Goal: Obtain resource: Obtain resource

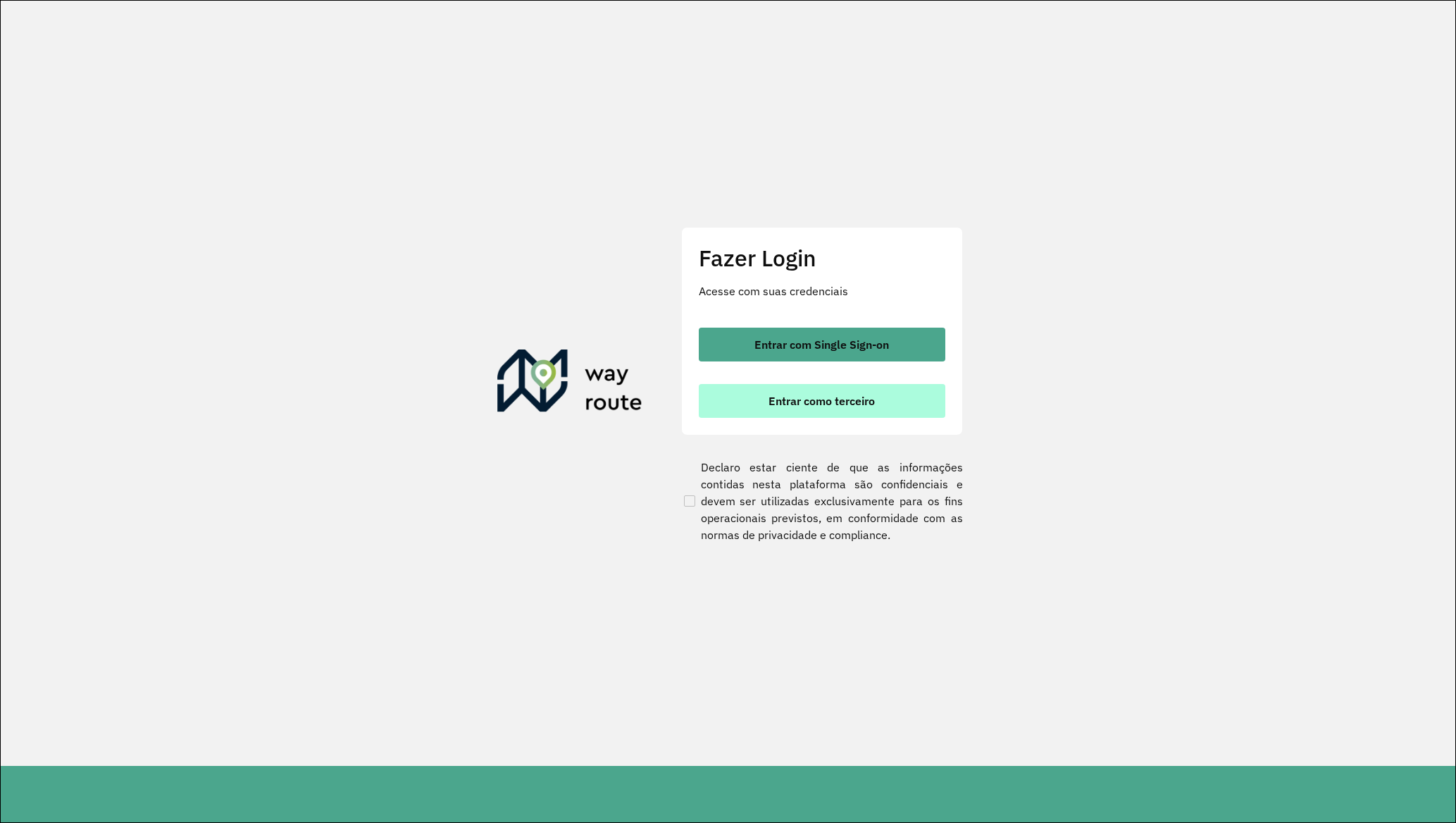
click at [763, 400] on button "Entrar como terceiro" at bounding box center [822, 401] width 246 height 34
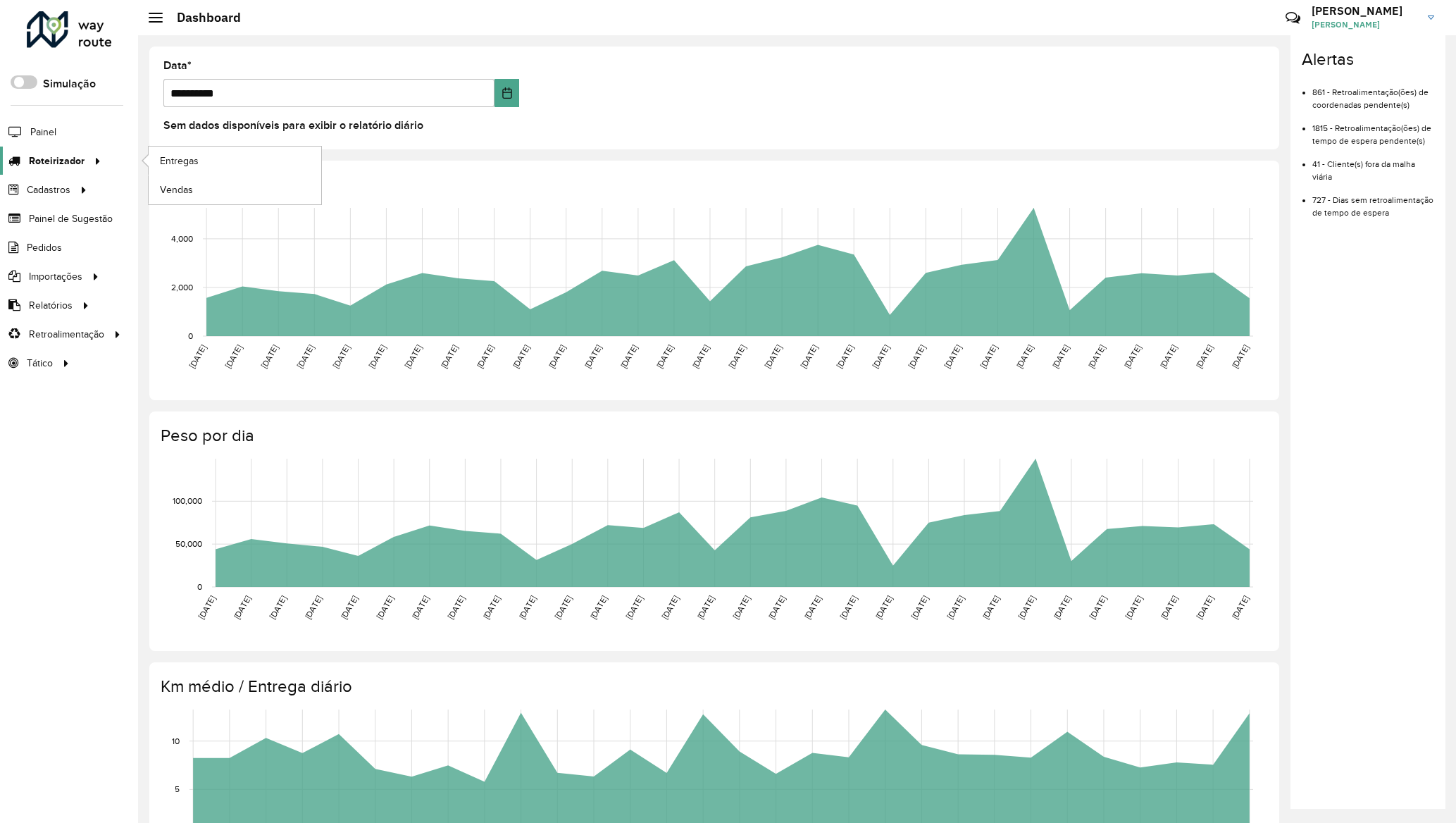
click at [72, 155] on span "Roteirizador" at bounding box center [56, 161] width 56 height 15
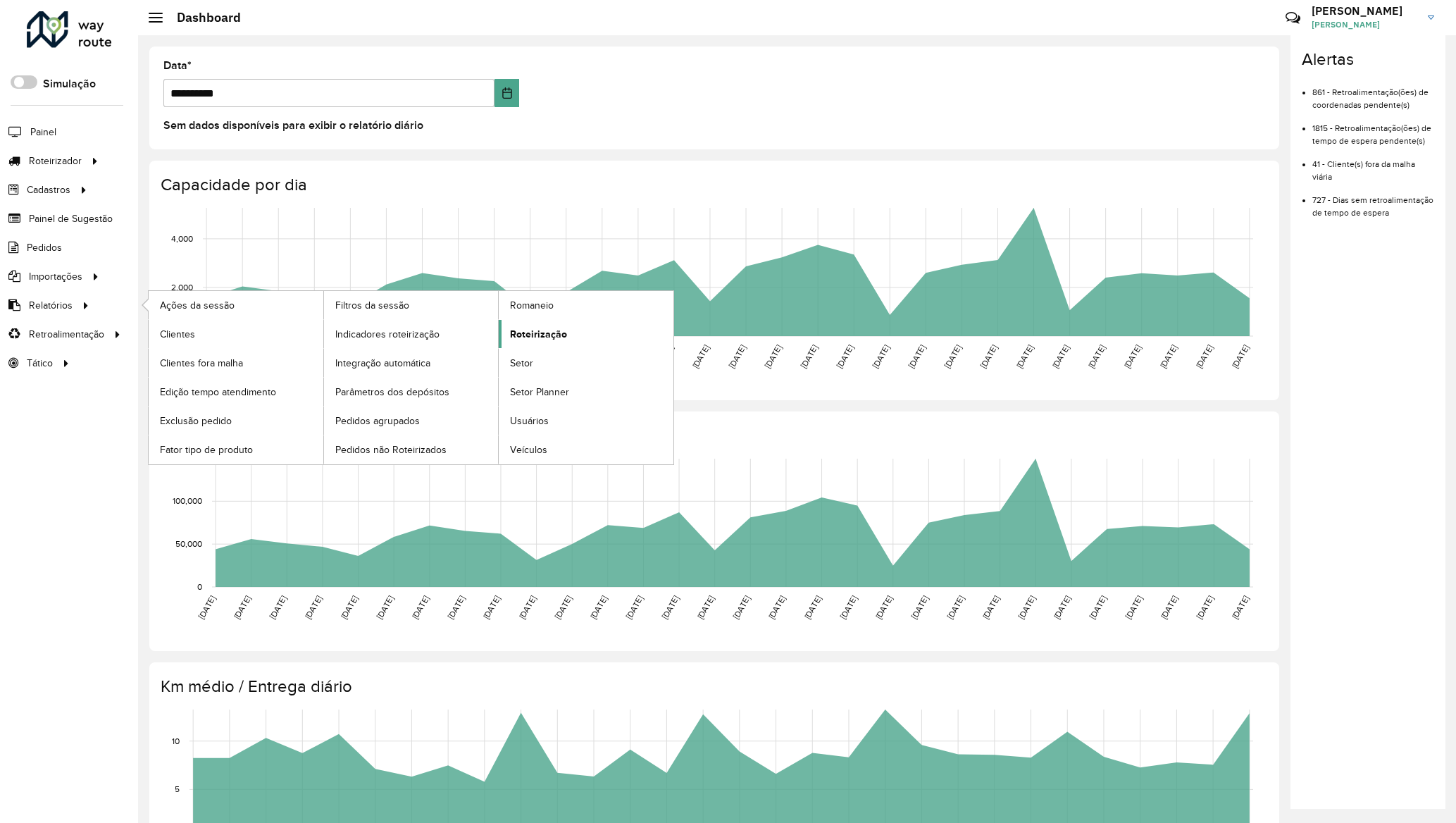
click at [538, 332] on span "Roteirização" at bounding box center [538, 334] width 57 height 15
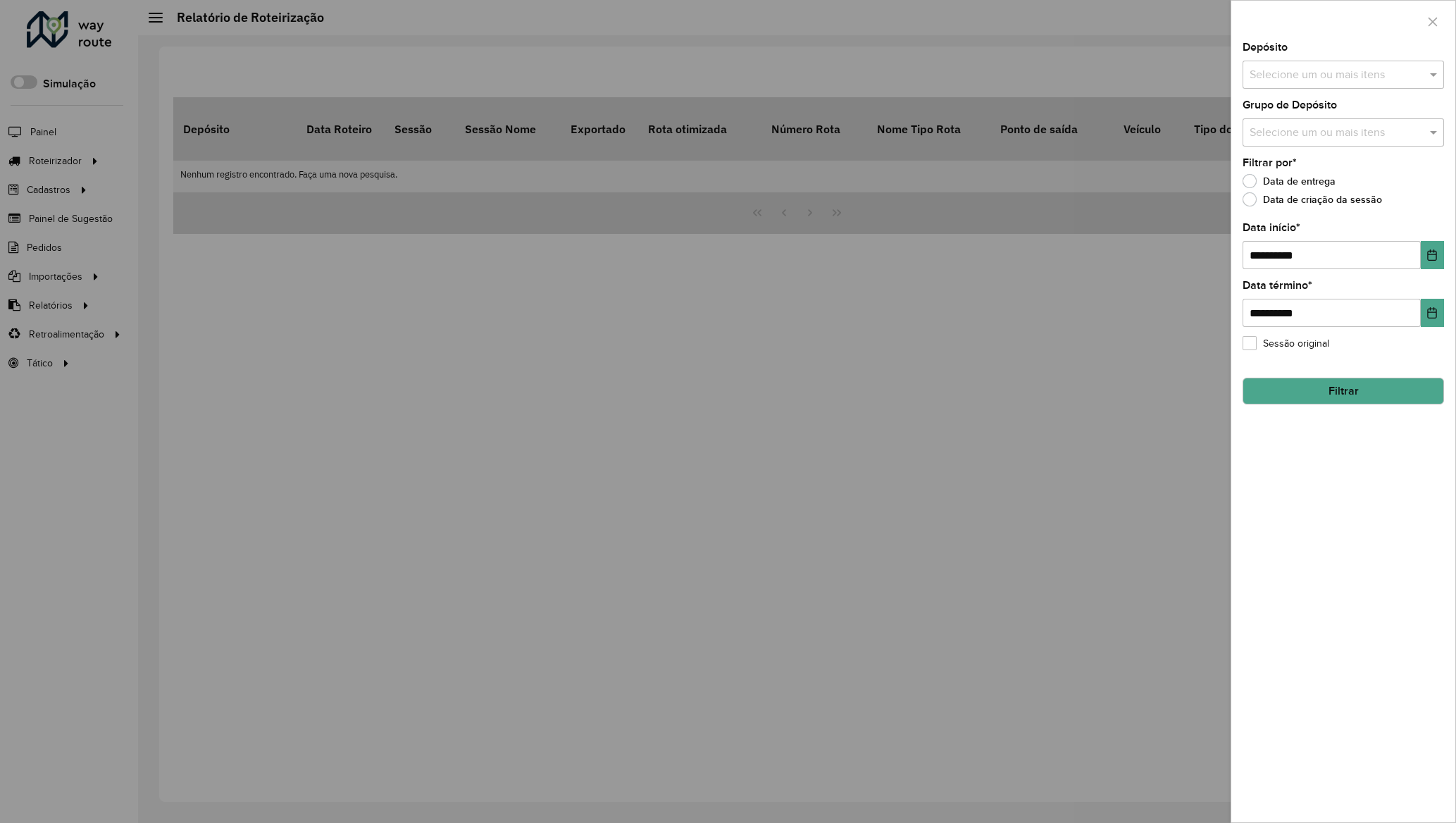
drag, startPoint x: 1298, startPoint y: 73, endPoint x: 1306, endPoint y: 72, distance: 8.1
click at [1304, 72] on input "text" at bounding box center [1336, 76] width 180 height 17
click at [1276, 140] on div "Unimar" at bounding box center [1342, 145] width 199 height 24
drag, startPoint x: 1370, startPoint y: 560, endPoint x: 1342, endPoint y: 372, distance: 190.1
click at [1371, 547] on div "**********" at bounding box center [1343, 432] width 224 height 780
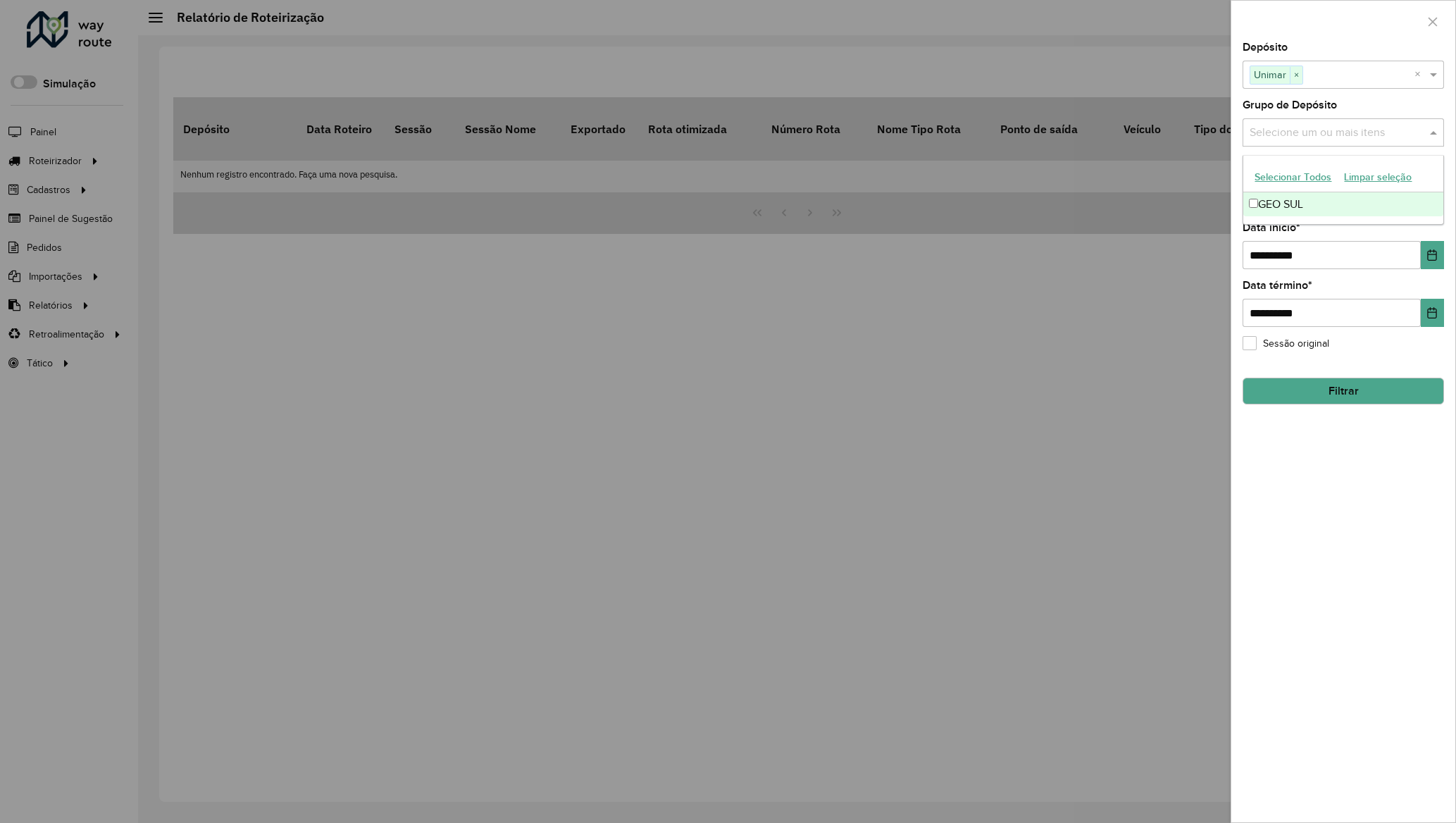
click at [1302, 135] on input "text" at bounding box center [1336, 133] width 180 height 17
click at [1291, 196] on div "GEO SUL" at bounding box center [1342, 204] width 199 height 24
click at [1348, 509] on div "**********" at bounding box center [1343, 432] width 224 height 780
click at [1330, 397] on button "Filtrar" at bounding box center [1342, 391] width 202 height 27
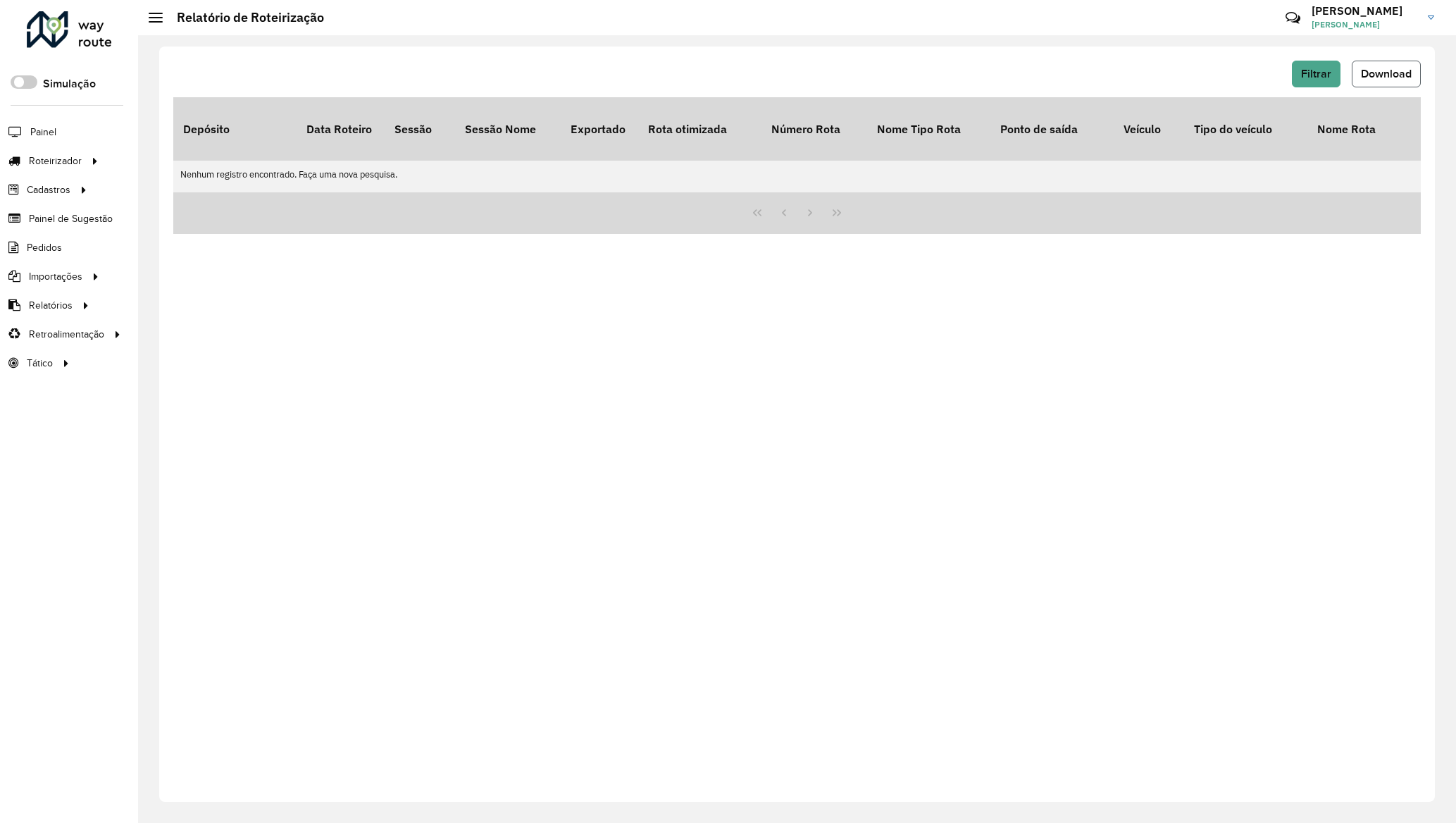
click at [1380, 66] on button "Download" at bounding box center [1386, 73] width 69 height 27
click at [1302, 78] on span "Filtrar" at bounding box center [1315, 74] width 30 height 12
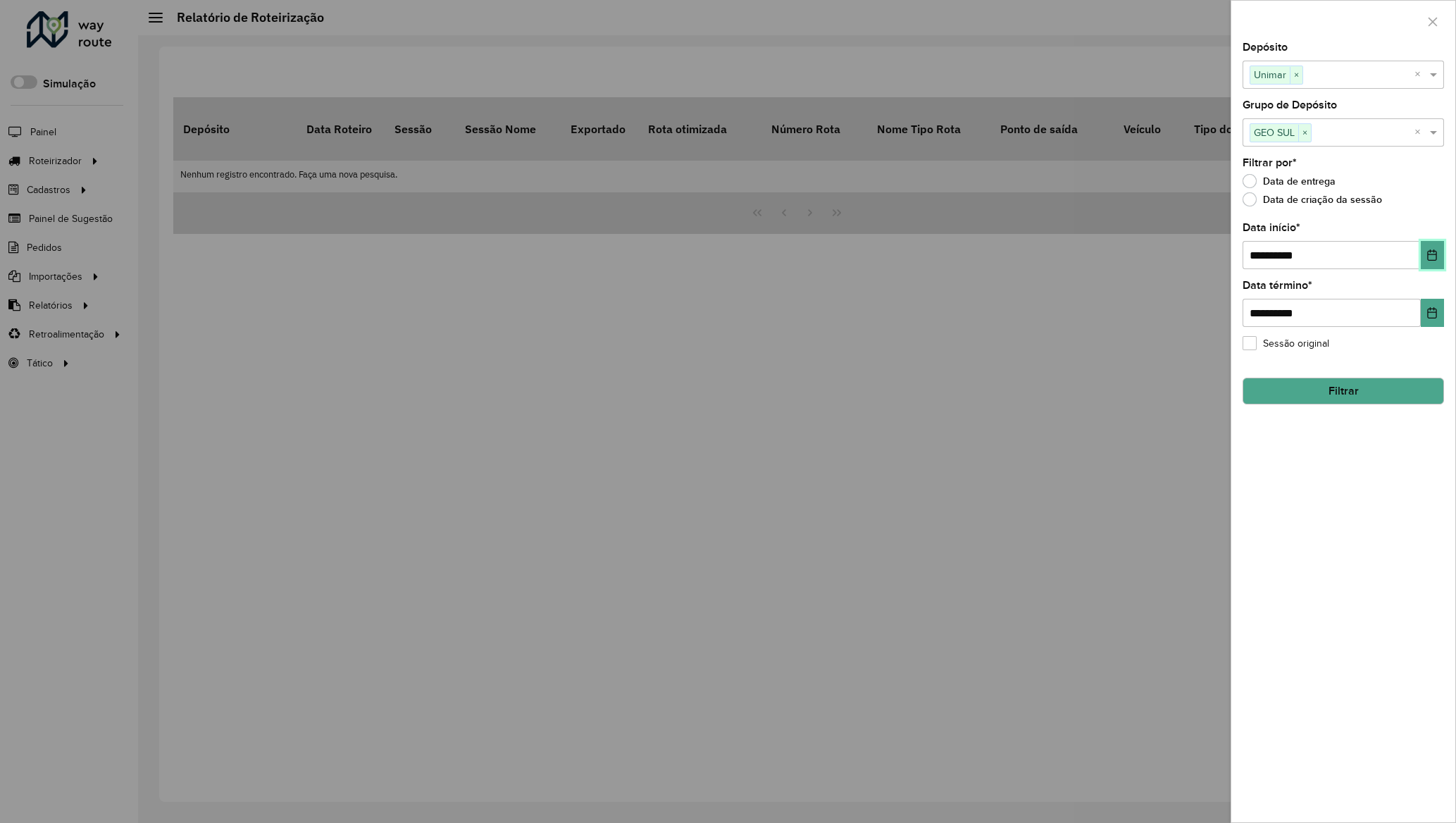
click at [1431, 260] on icon "Choose Date" at bounding box center [1432, 255] width 9 height 12
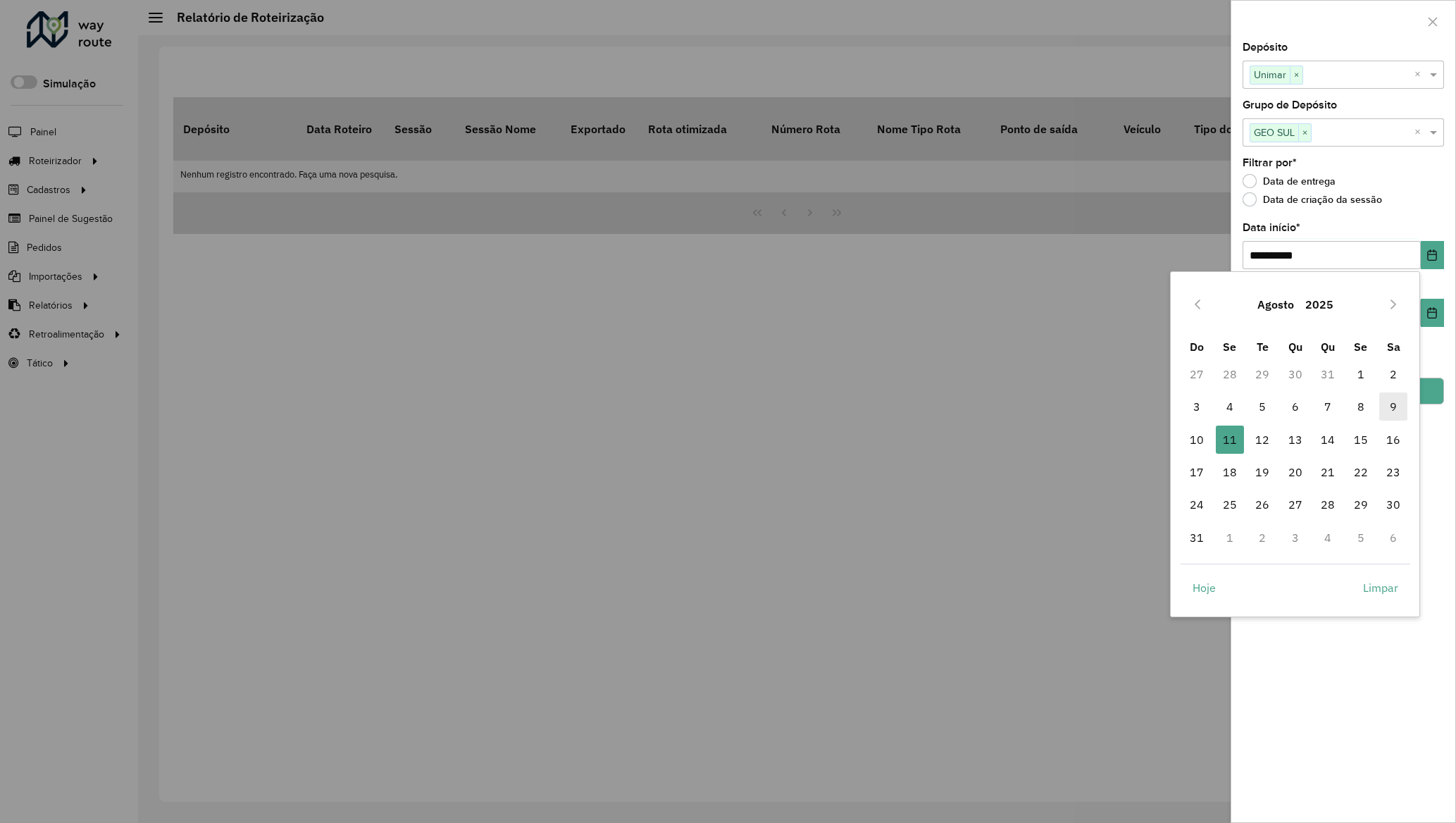
click at [1394, 400] on span "9" at bounding box center [1393, 406] width 28 height 28
type input "**********"
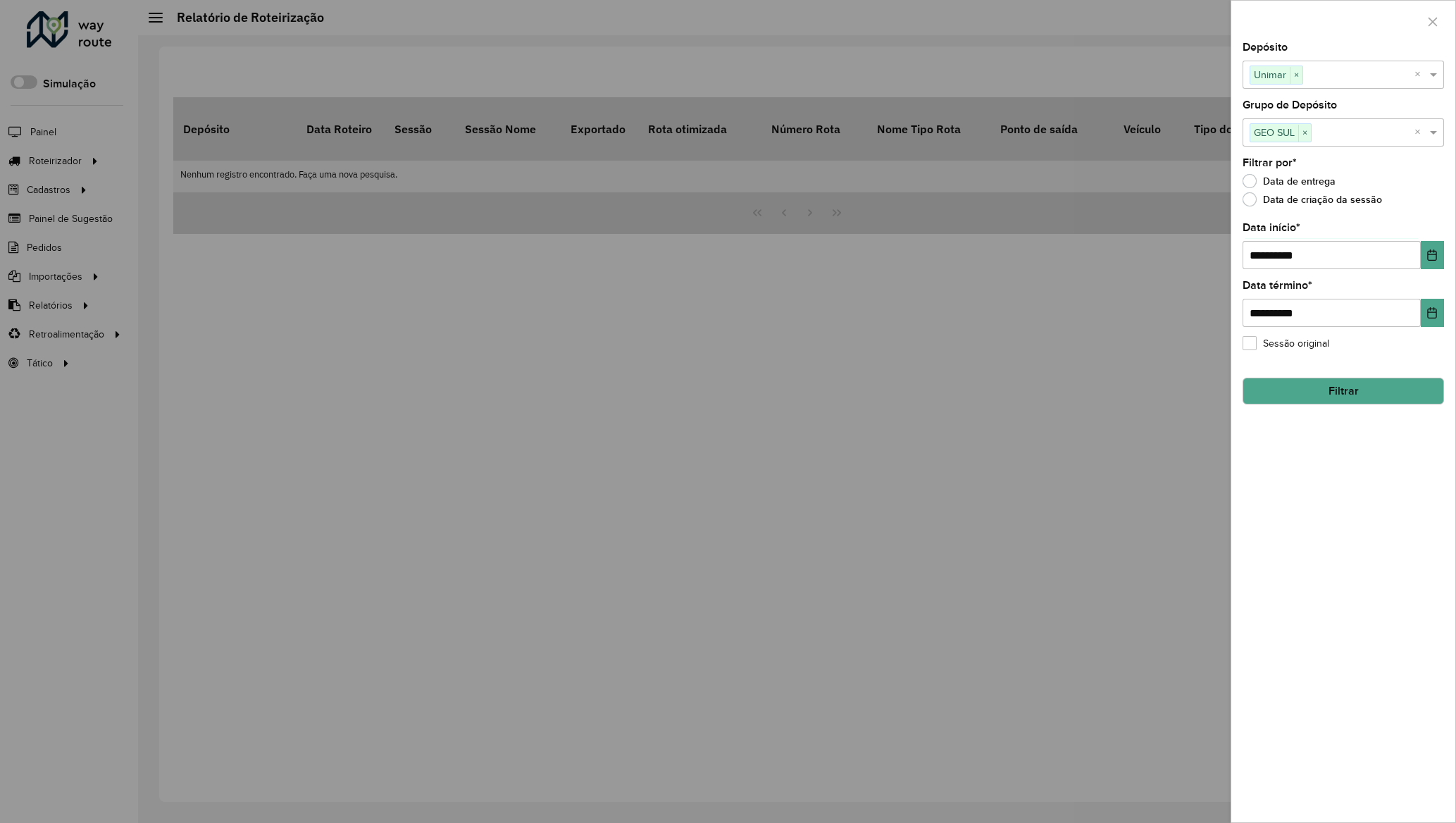
click at [1345, 389] on button "Filtrar" at bounding box center [1342, 391] width 202 height 27
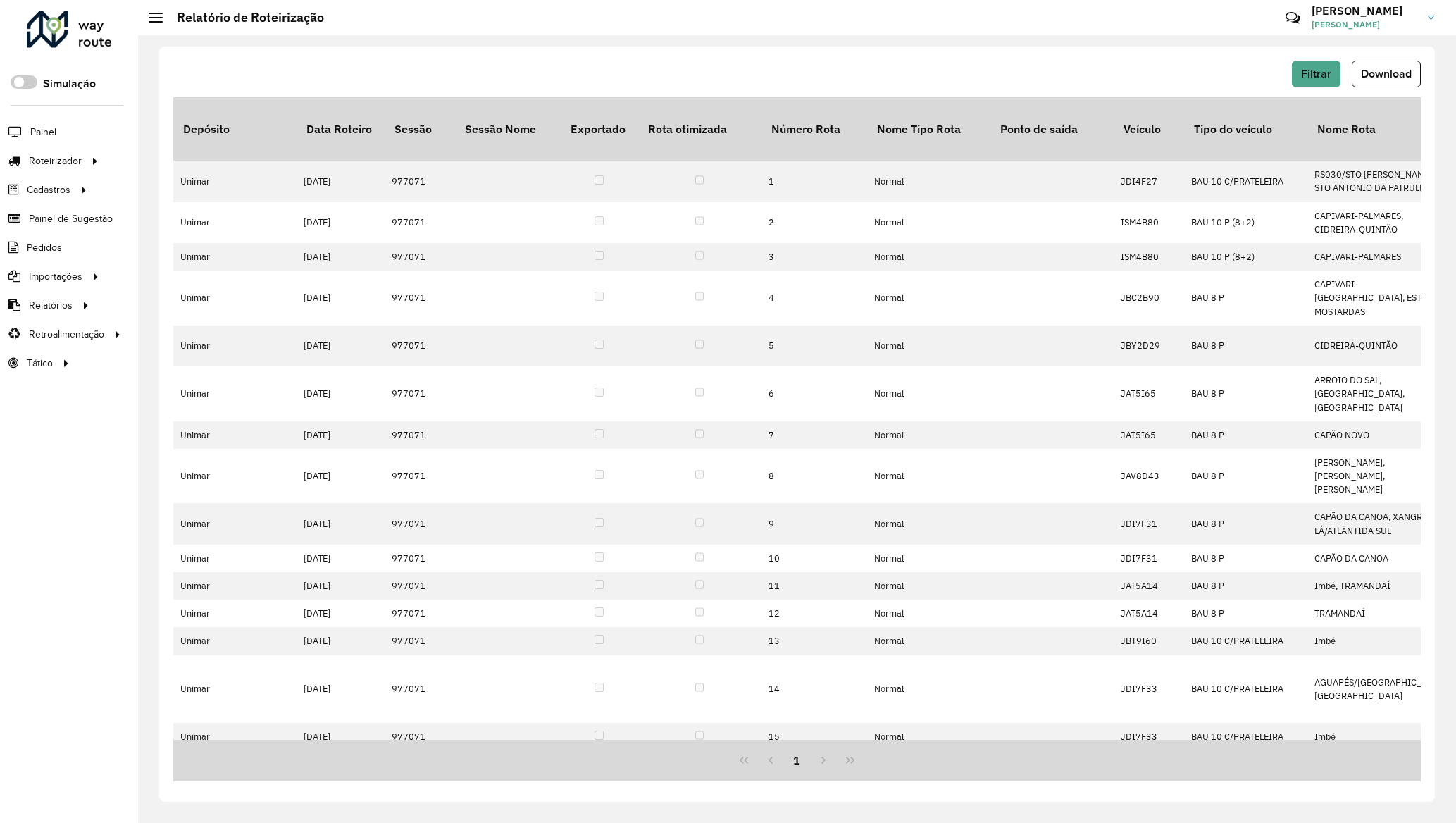
click at [1389, 57] on div "Filtrar Download Depósito Data Roteiro Sessão Sessão Nome Exportado Rota otimiz…" at bounding box center [796, 423] width 1275 height 755
drag, startPoint x: 1367, startPoint y: 76, endPoint x: 1353, endPoint y: 90, distance: 19.8
click at [1366, 76] on span "Download" at bounding box center [1386, 74] width 51 height 12
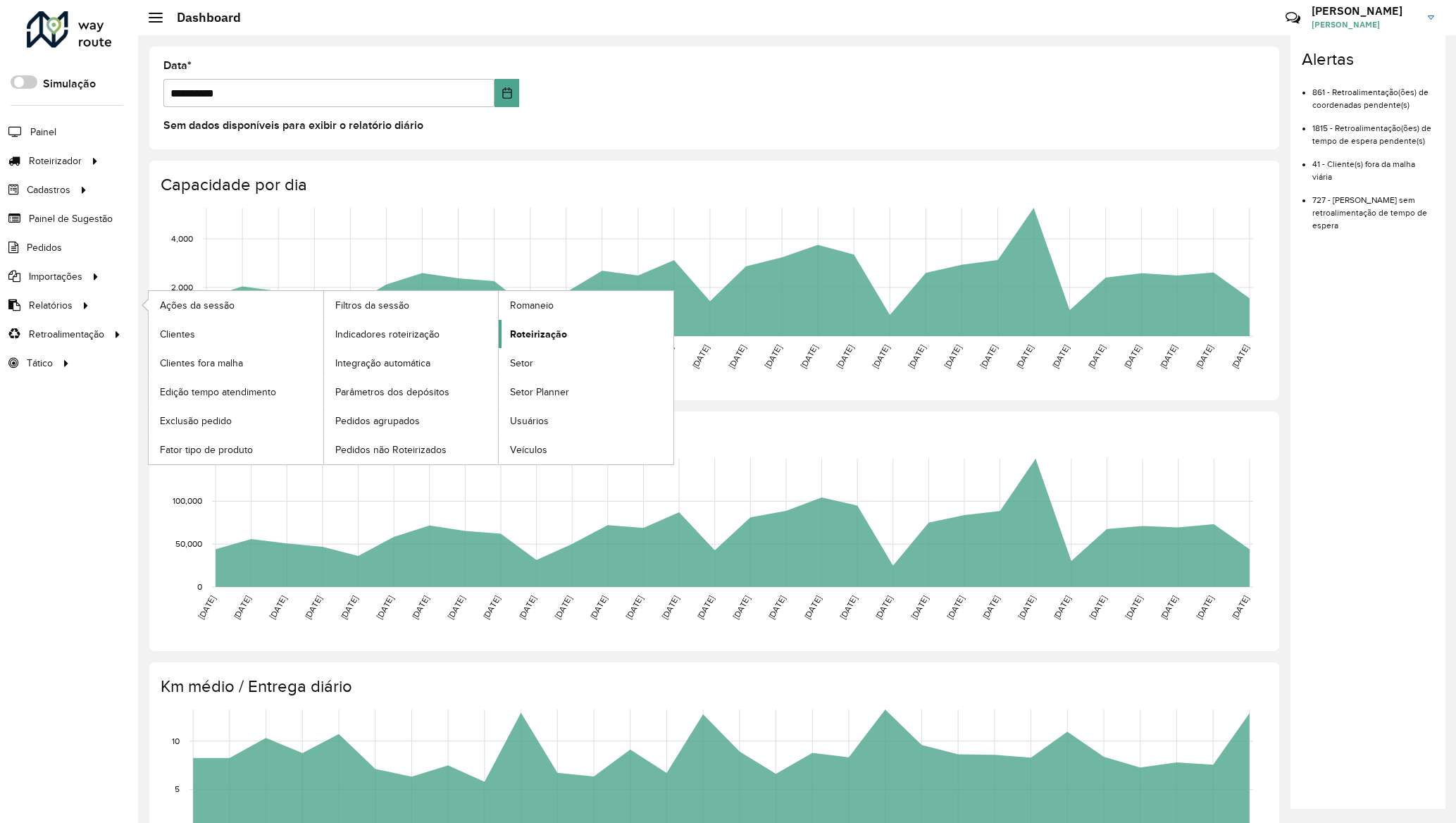
click at [538, 335] on span "Roteirização" at bounding box center [538, 334] width 57 height 15
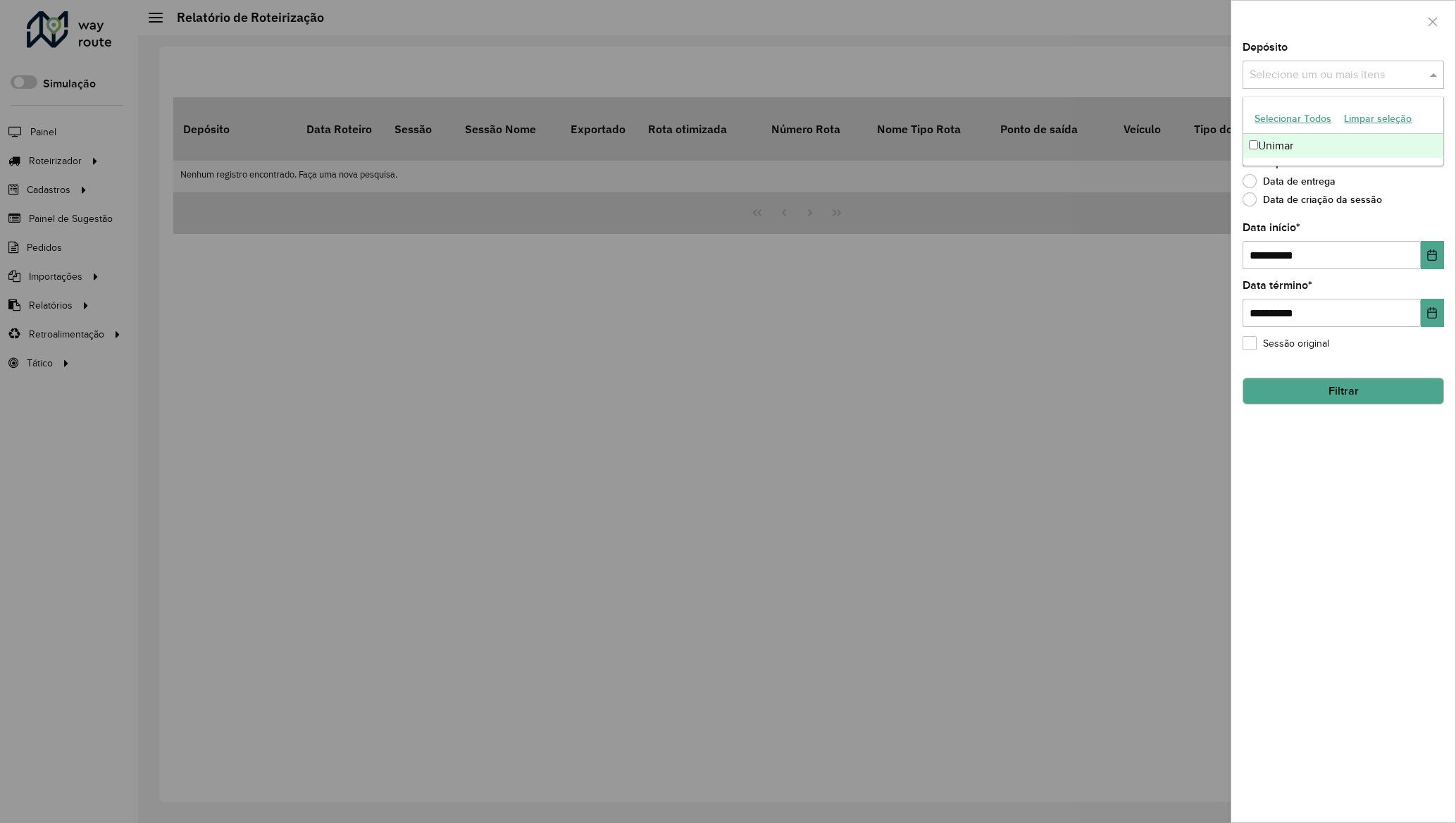
click at [1305, 63] on div "Selecione um ou mais itens" at bounding box center [1342, 74] width 202 height 28
click at [1277, 144] on div "Unimar" at bounding box center [1342, 145] width 199 height 24
click at [1122, 444] on div at bounding box center [728, 411] width 1456 height 823
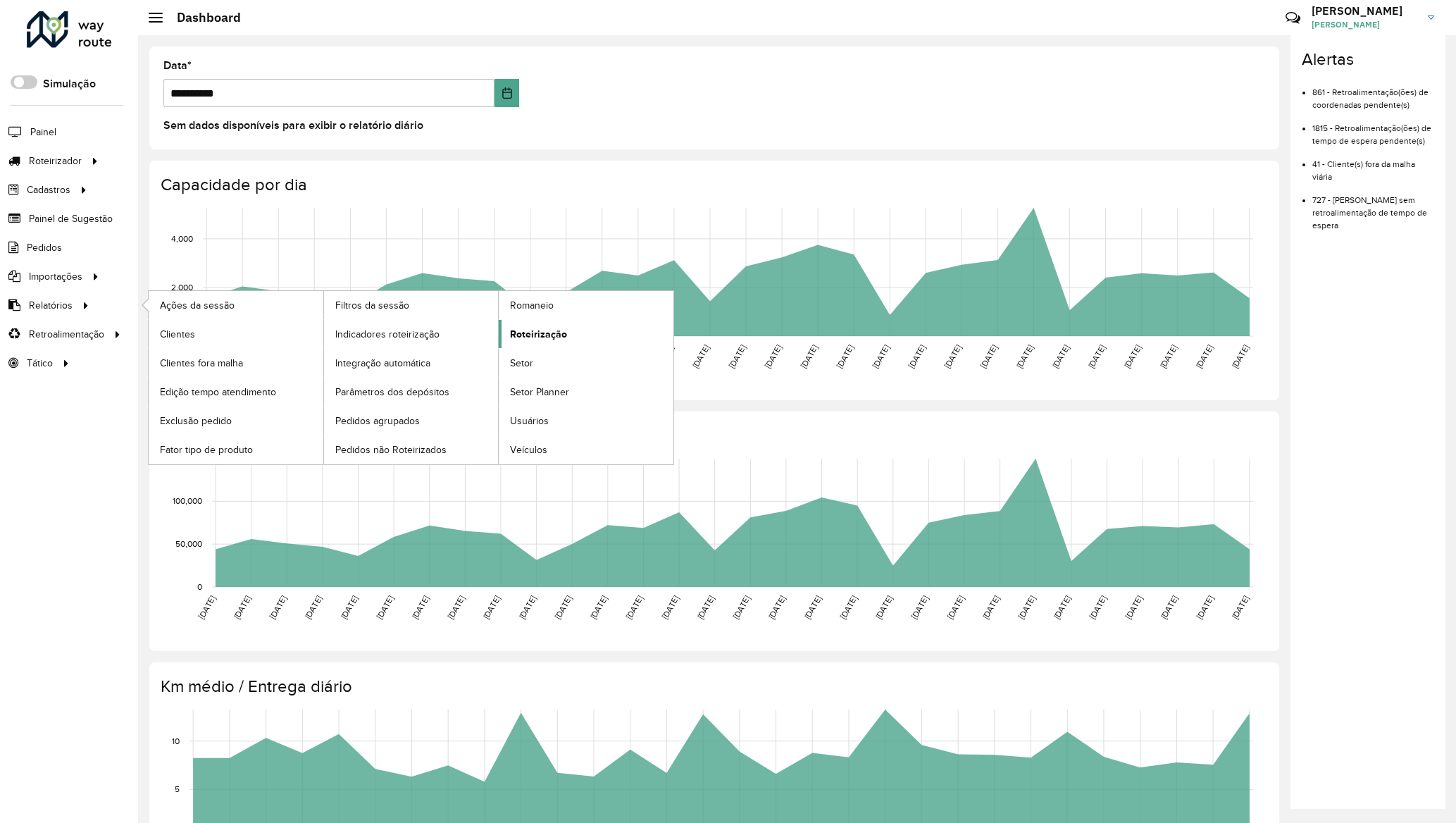
click at [541, 337] on span "Roteirização" at bounding box center [538, 334] width 57 height 15
